Goal: Information Seeking & Learning: Learn about a topic

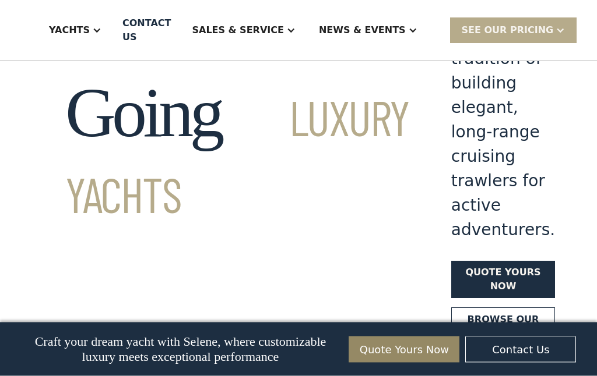
scroll to position [88, 0]
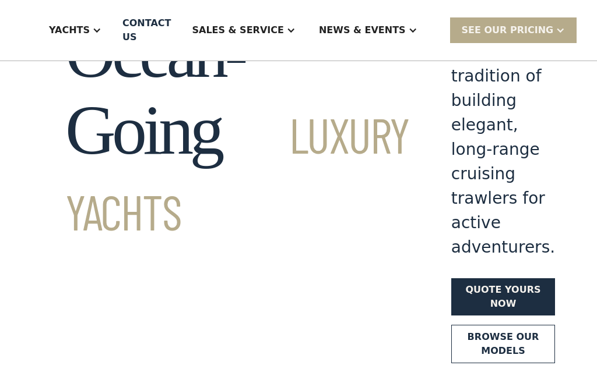
click at [451, 325] on link "Browse our models" at bounding box center [503, 344] width 104 height 38
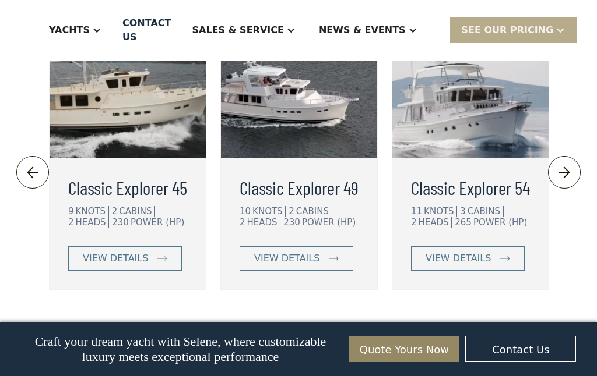
scroll to position [2815, 0]
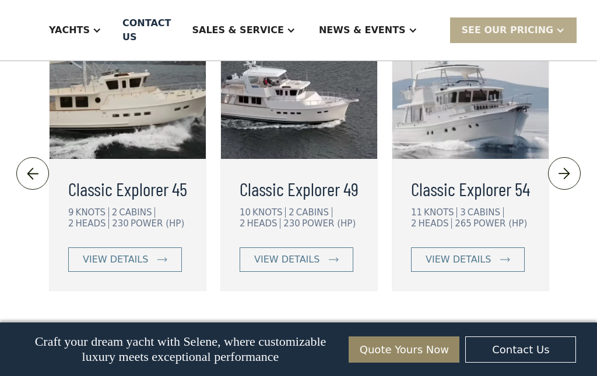
click at [466, 253] on div "view details" at bounding box center [457, 260] width 65 height 14
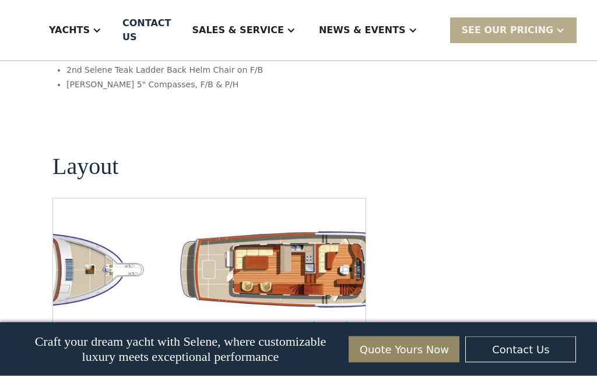
scroll to position [2065, 0]
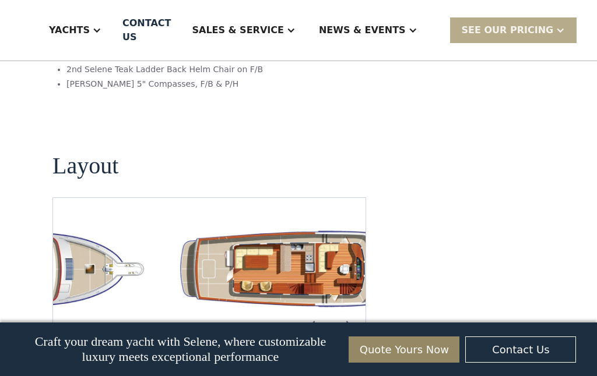
click at [357, 312] on img "Next slide" at bounding box center [347, 326] width 28 height 28
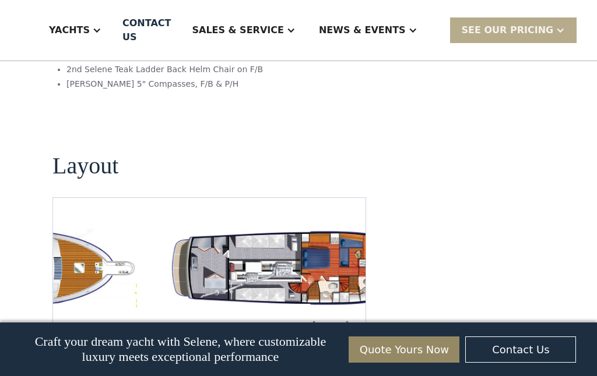
click at [129, 20] on link "Contact US" at bounding box center [146, 30] width 67 height 61
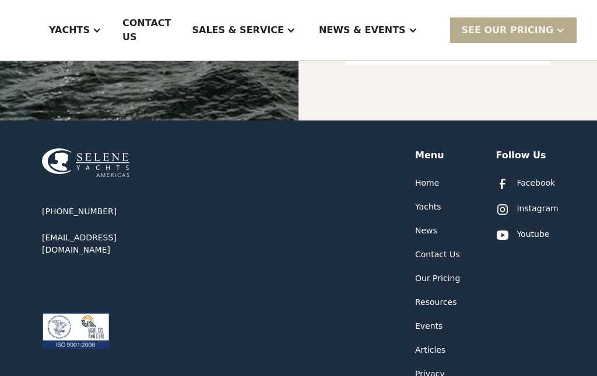
scroll to position [703, 0]
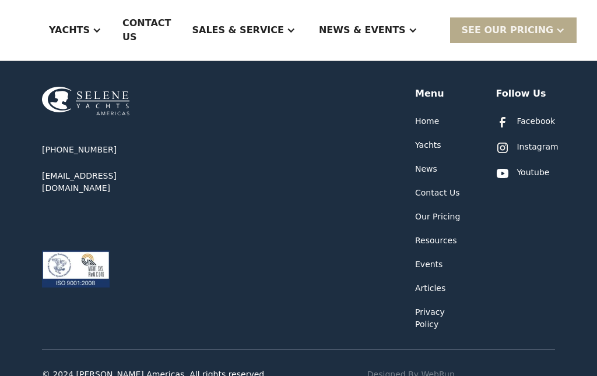
click at [437, 212] on div "Our Pricing" at bounding box center [437, 218] width 45 height 12
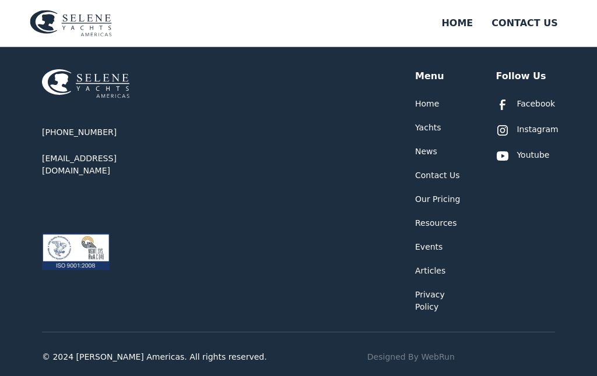
scroll to position [407, 0]
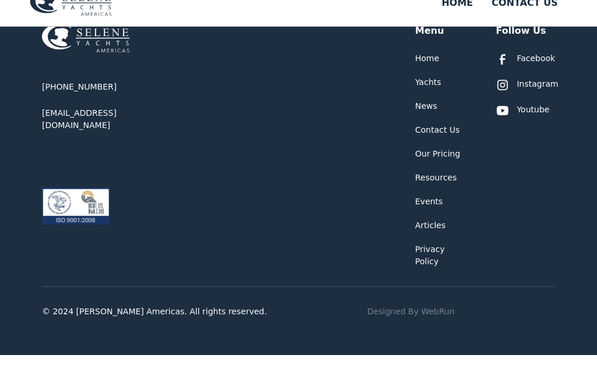
click at [139, 50] on div "[PHONE_NUMBER] [EMAIL_ADDRESS][DOMAIN_NAME]" at bounding box center [112, 167] width 140 height 244
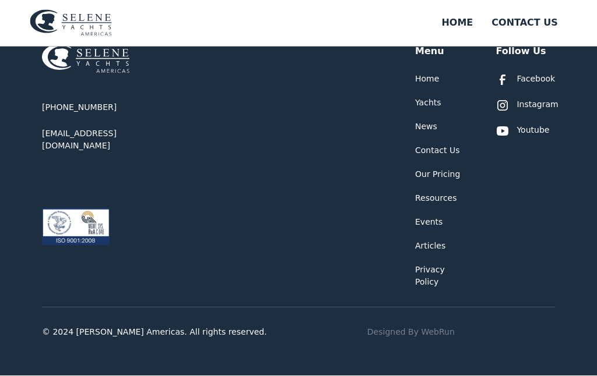
click at [56, 48] on img at bounding box center [85, 59] width 87 height 29
